Goal: Task Accomplishment & Management: Complete application form

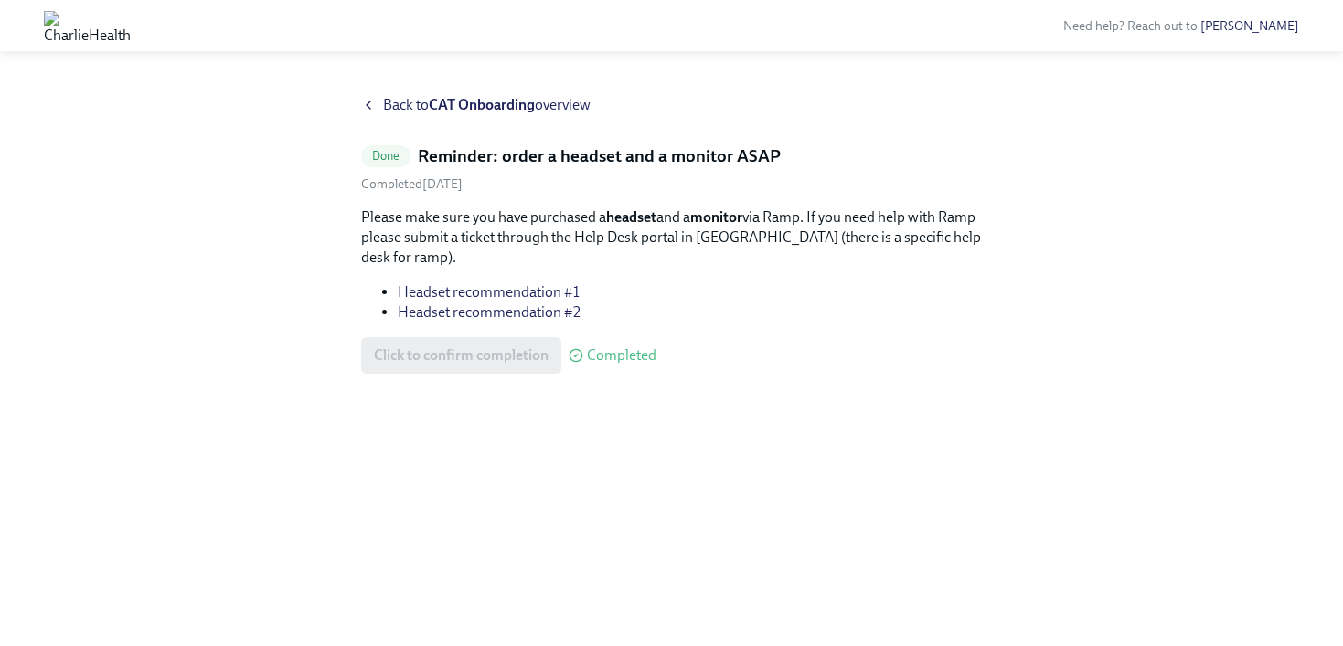
click at [371, 100] on icon at bounding box center [368, 105] width 15 height 15
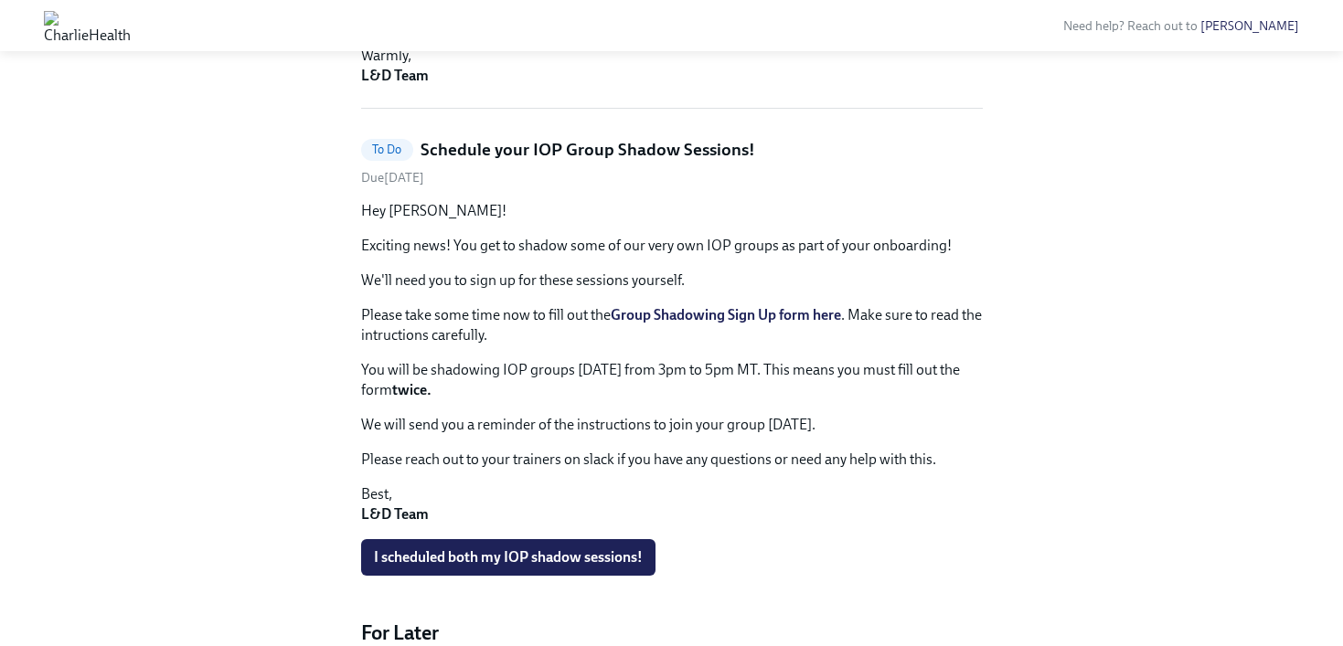
scroll to position [752, 0]
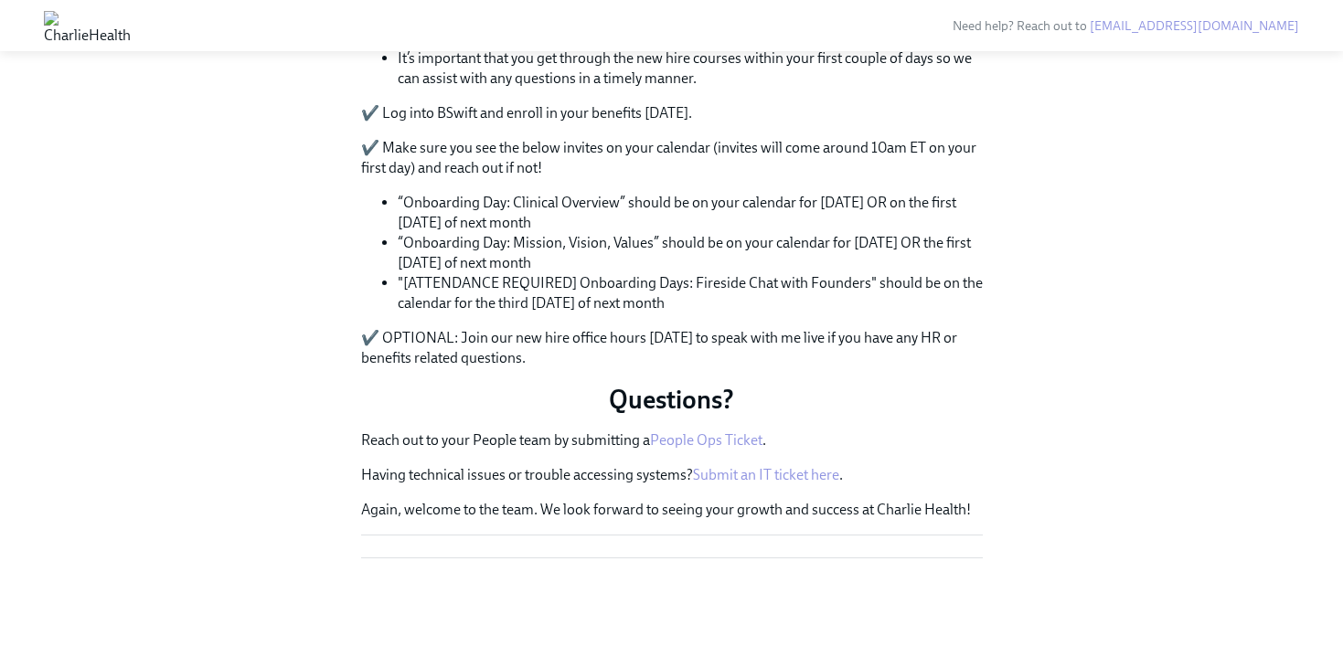
scroll to position [1239, 0]
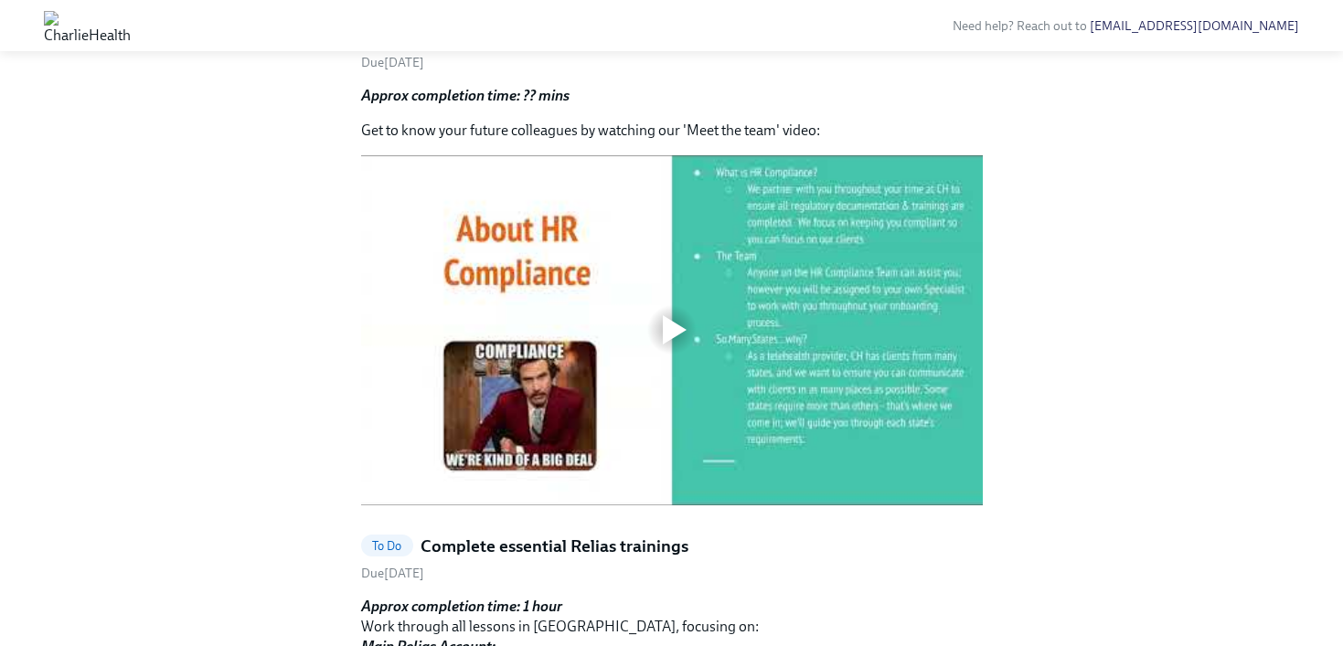
scroll to position [617, 0]
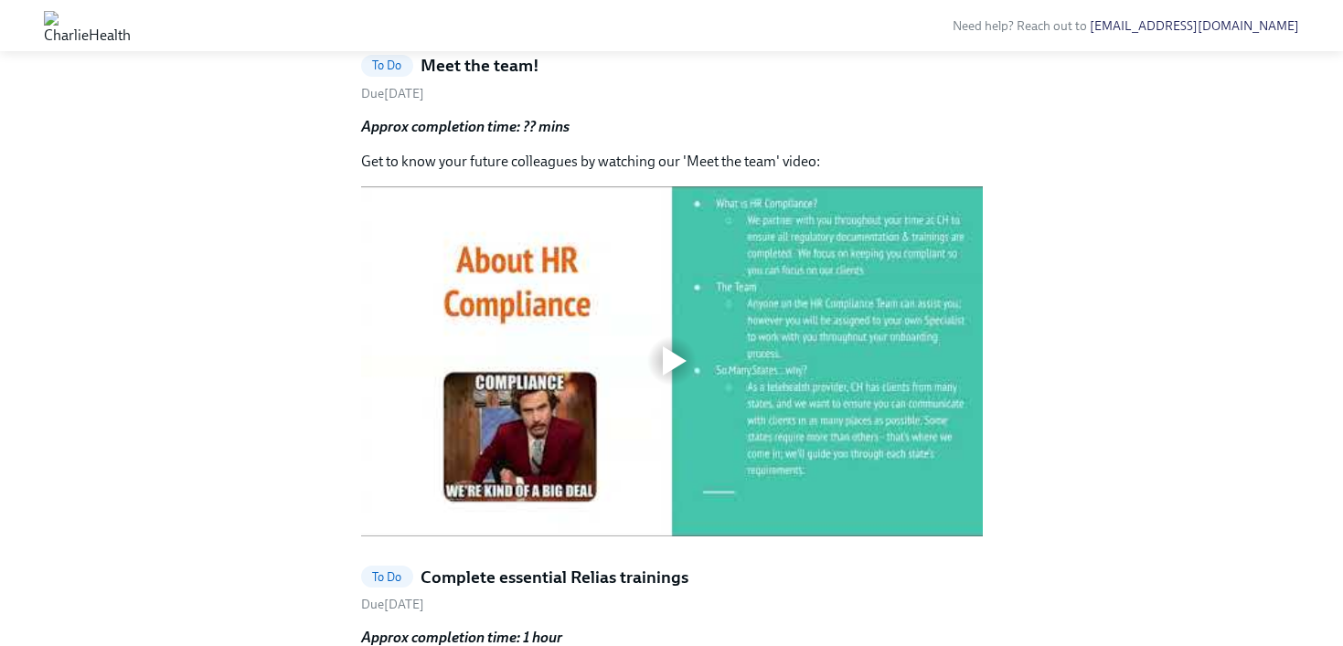
click at [463, 78] on h5 "Meet the team!" at bounding box center [480, 66] width 119 height 24
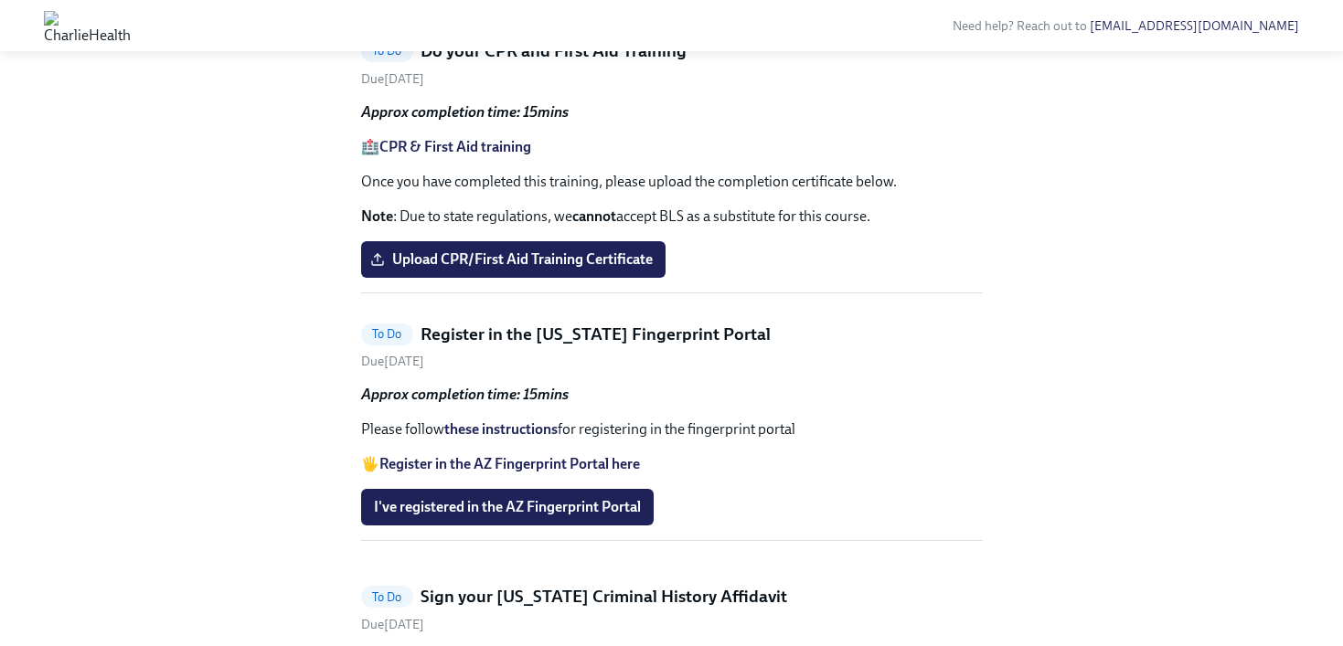
scroll to position [1719, 0]
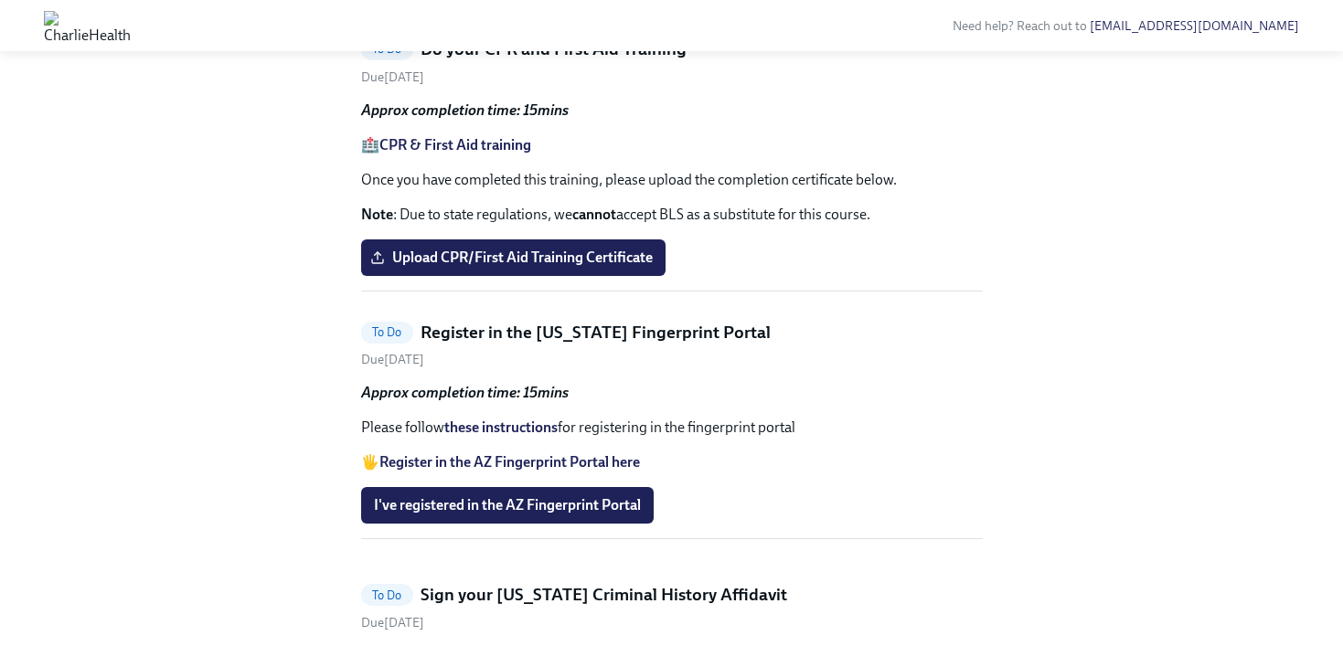
click at [484, 154] on strong "CPR & First Aid training" at bounding box center [455, 144] width 152 height 17
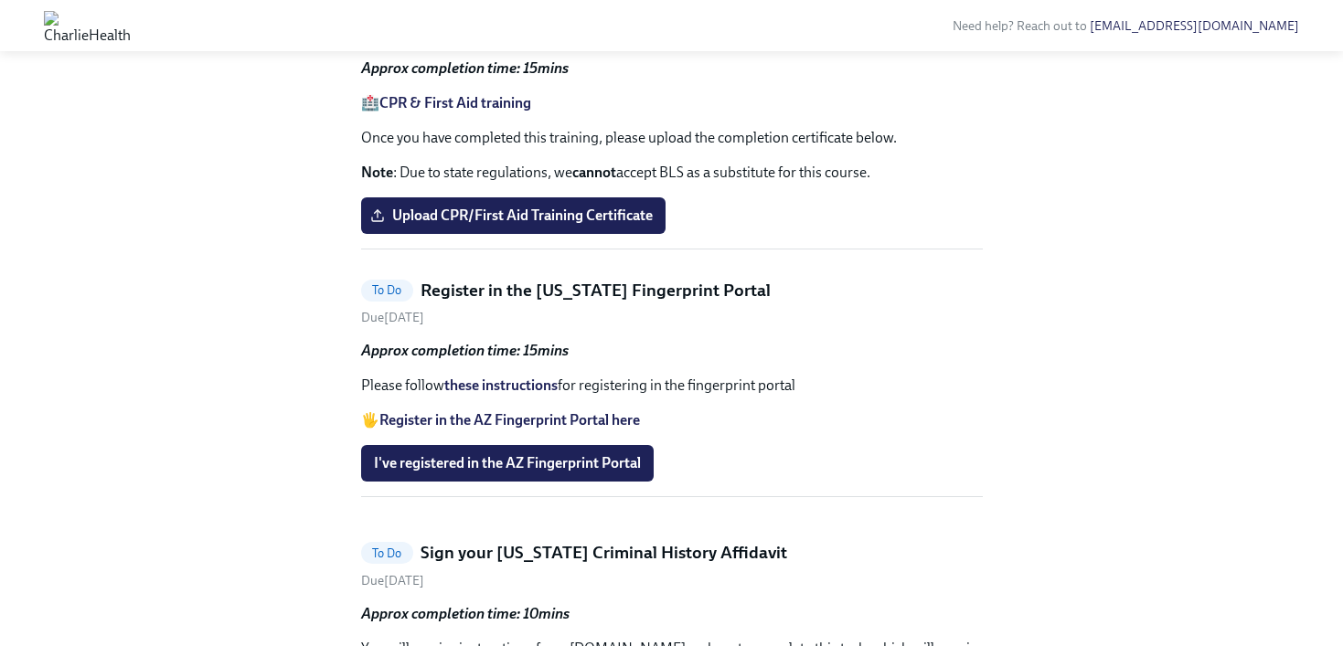
scroll to position [1798, 0]
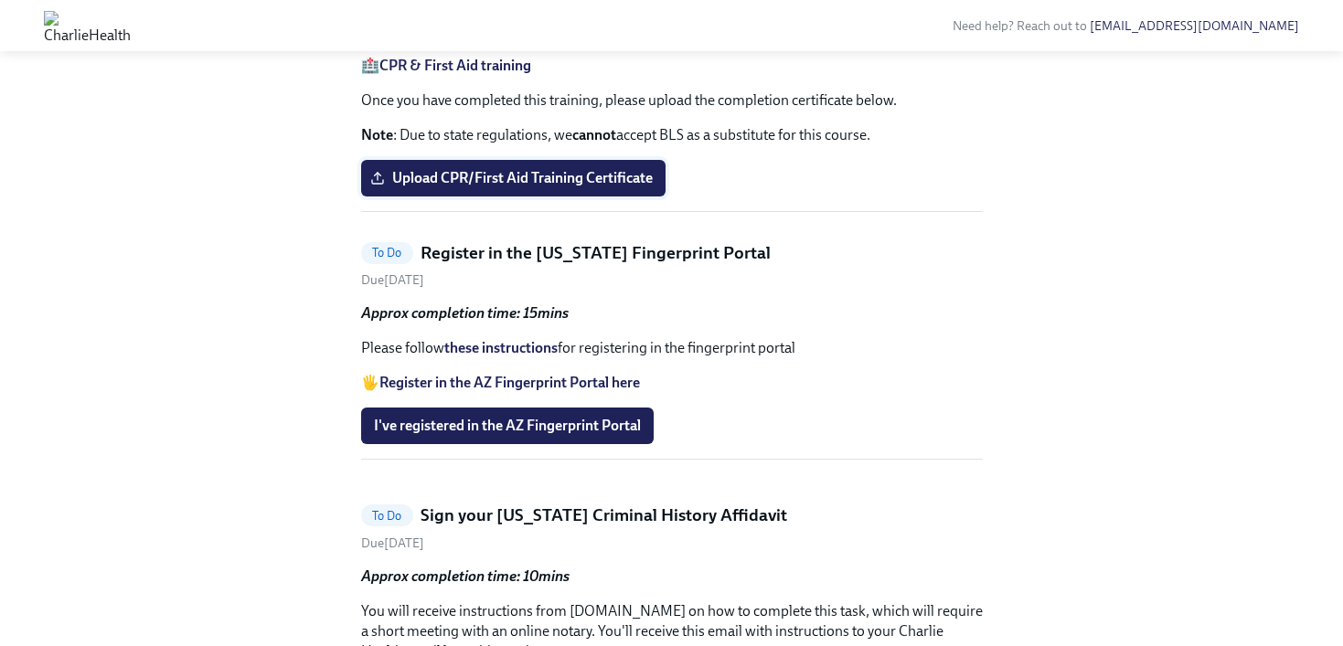
click at [591, 187] on span "Upload CPR/First Aid Training Certificate" at bounding box center [513, 178] width 279 height 18
click at [0, 0] on input "Upload CPR/First Aid Training Certificate" at bounding box center [0, 0] width 0 height 0
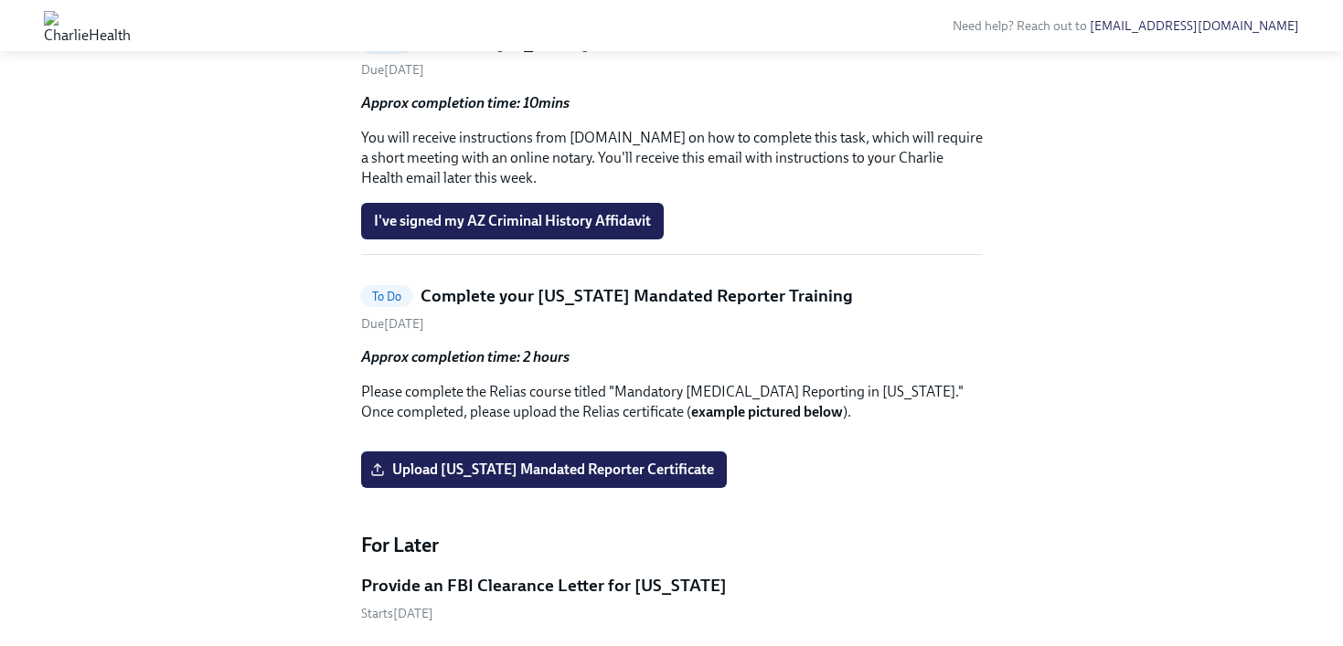
scroll to position [2048, 0]
